Goal: Navigation & Orientation: Find specific page/section

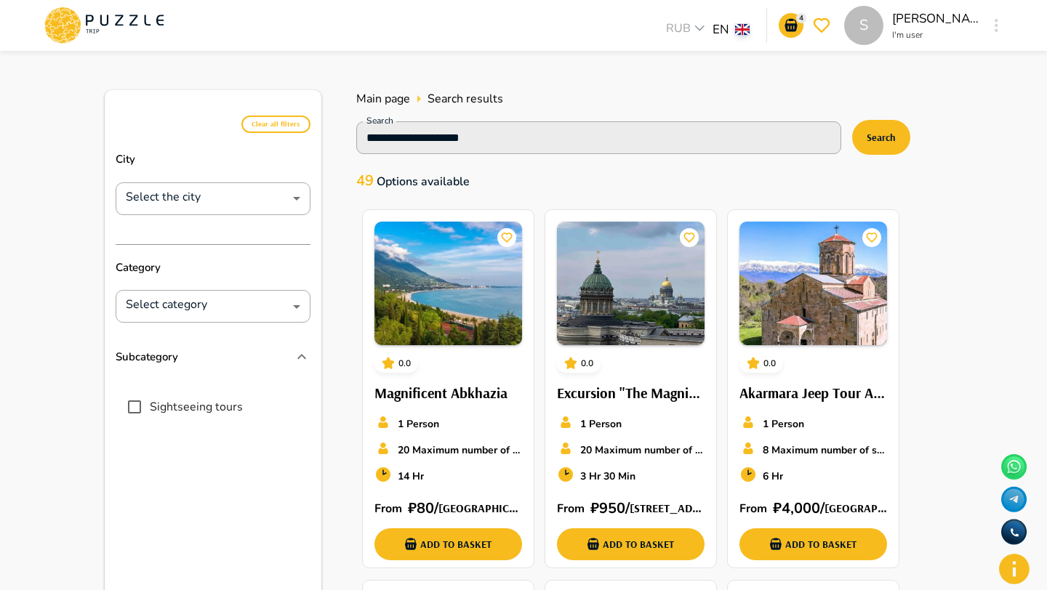
scroll to position [172, 0]
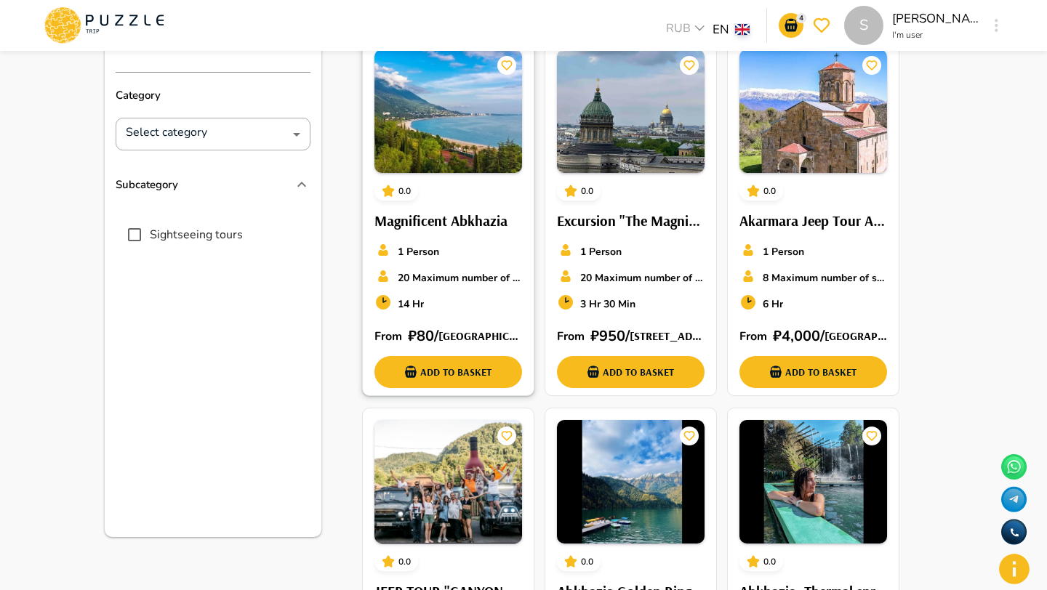
click at [485, 241] on div "1 Person" at bounding box center [448, 251] width 148 height 20
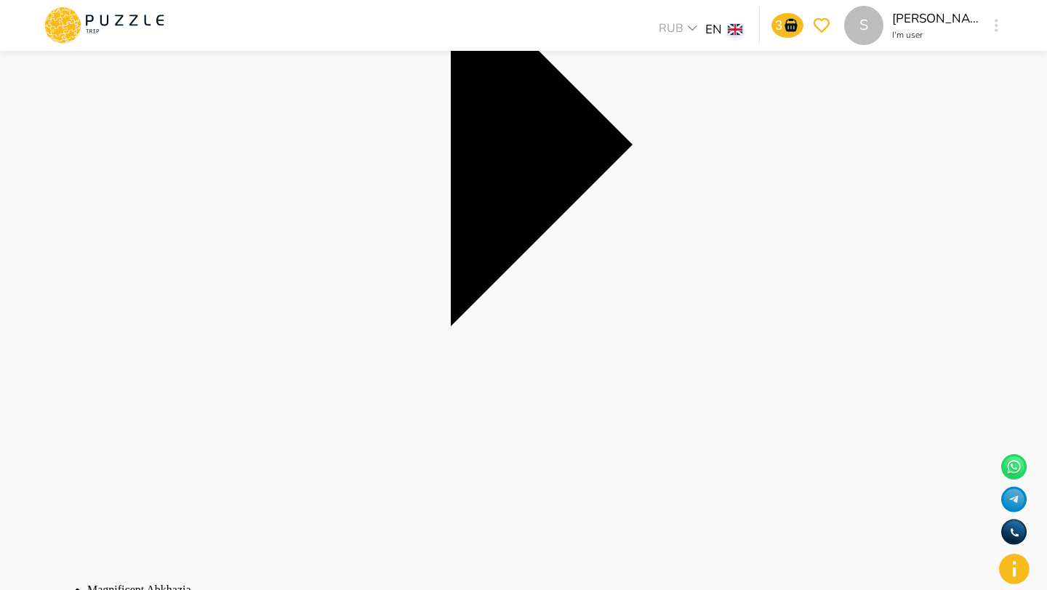
scroll to position [1268, 0]
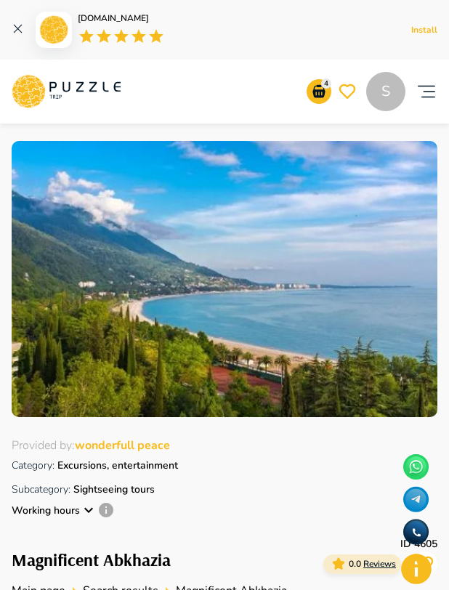
scroll to position [546, 0]
